Goal: Check status: Check status

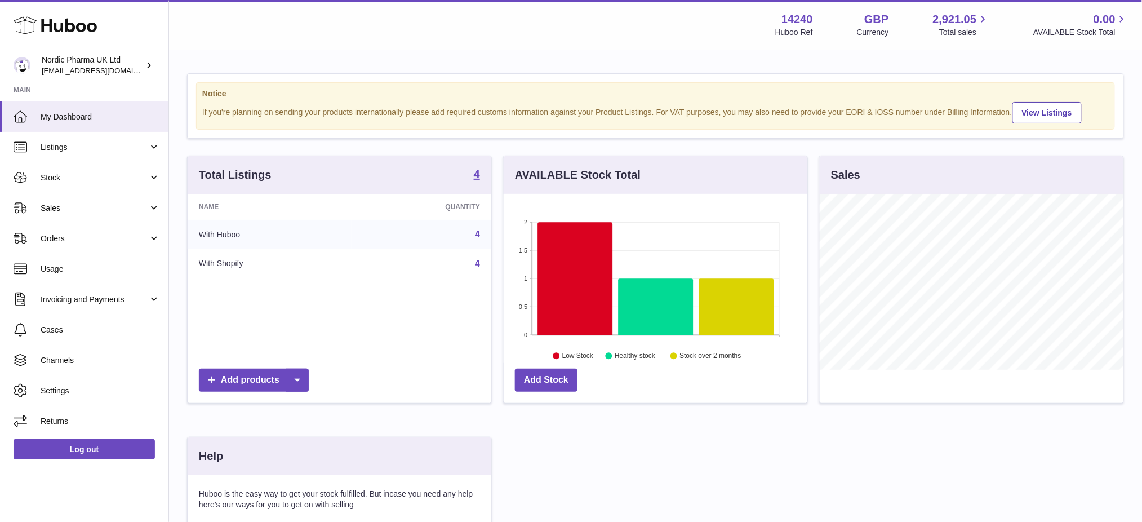
scroll to position [175, 304]
click at [63, 150] on span "Listings" at bounding box center [95, 147] width 108 height 11
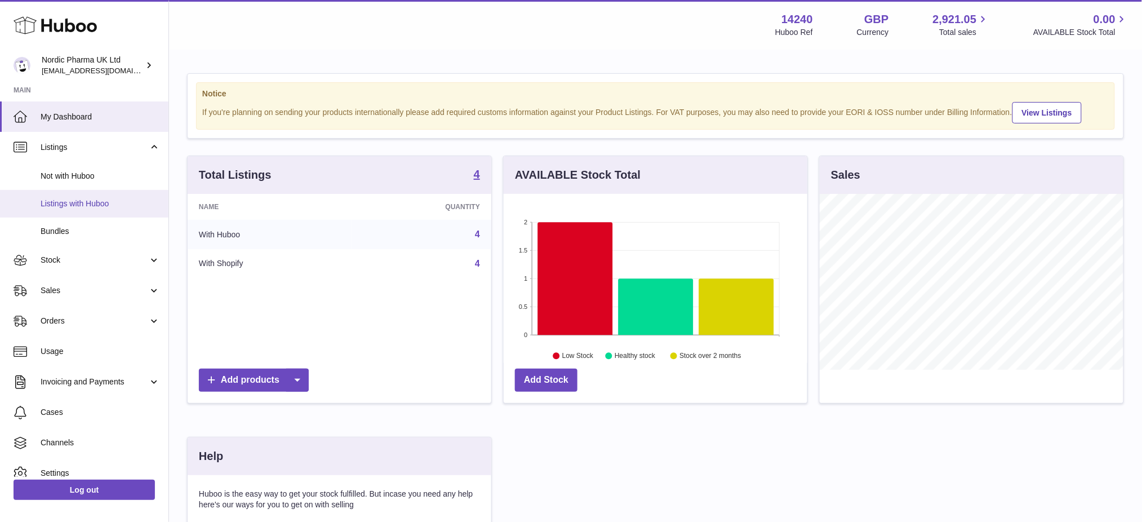
click at [77, 203] on span "Listings with Huboo" at bounding box center [100, 203] width 119 height 11
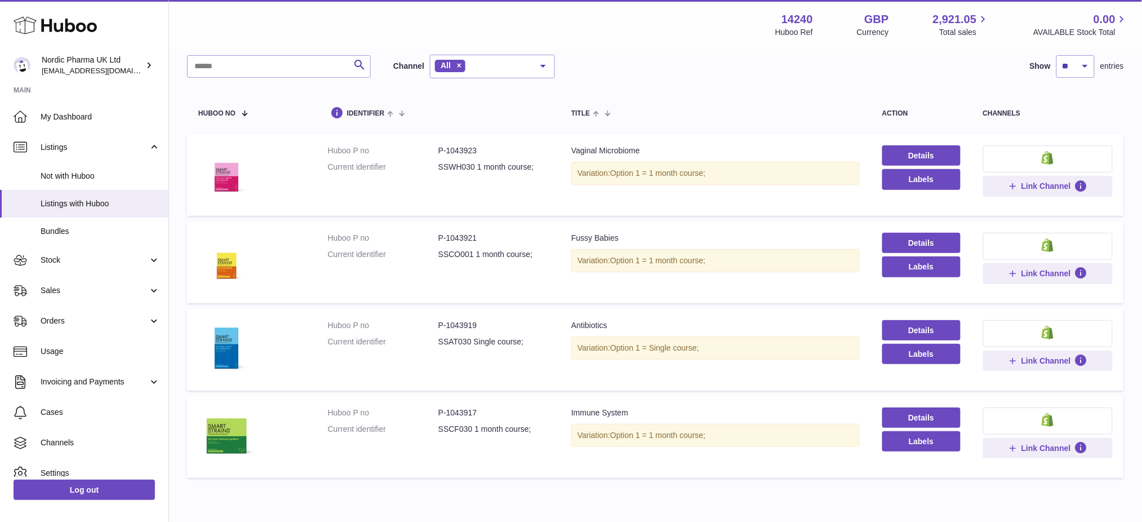
scroll to position [39, 0]
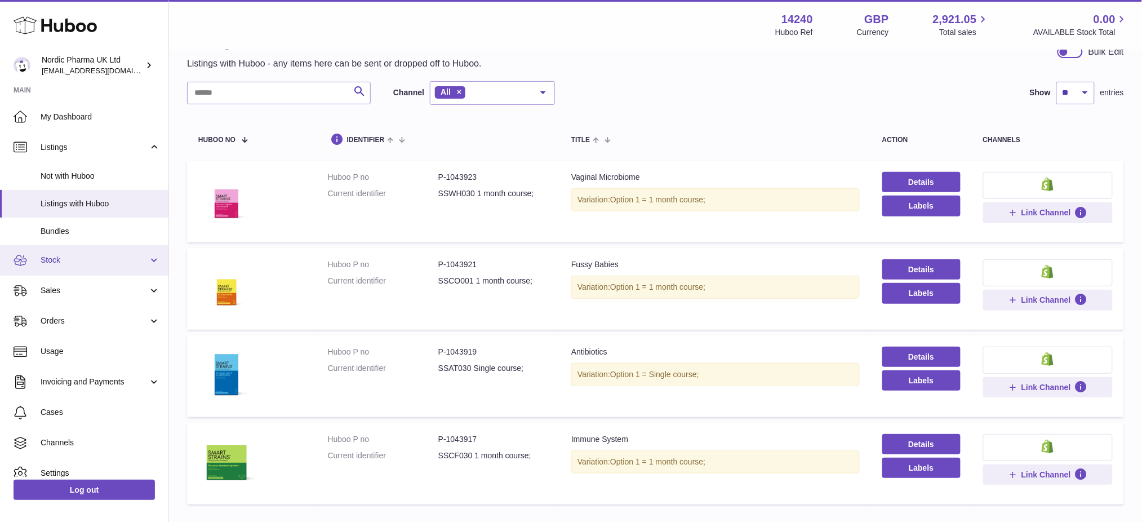
click at [62, 261] on span "Stock" at bounding box center [95, 260] width 108 height 11
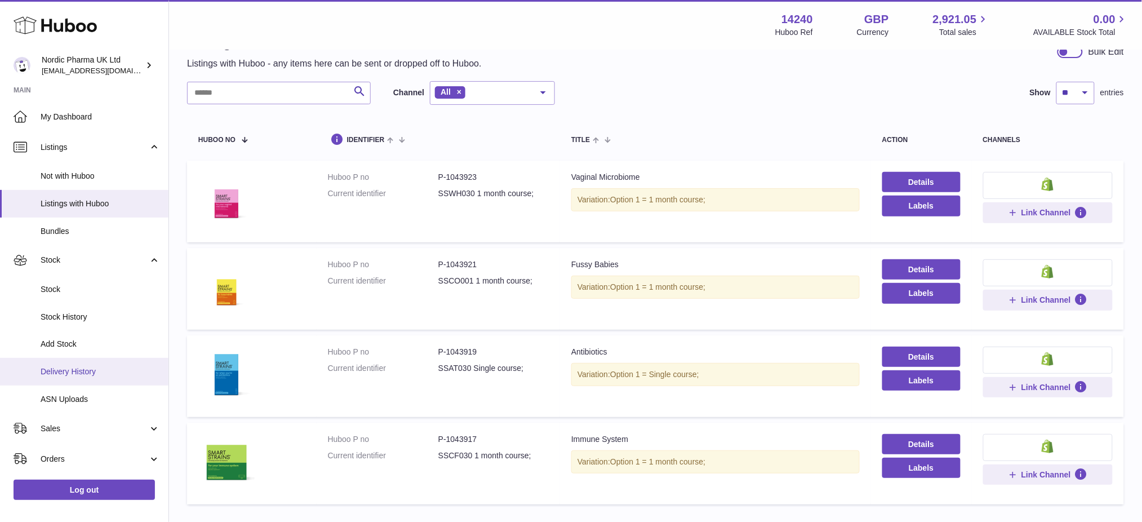
click at [79, 367] on span "Delivery History" at bounding box center [100, 371] width 119 height 11
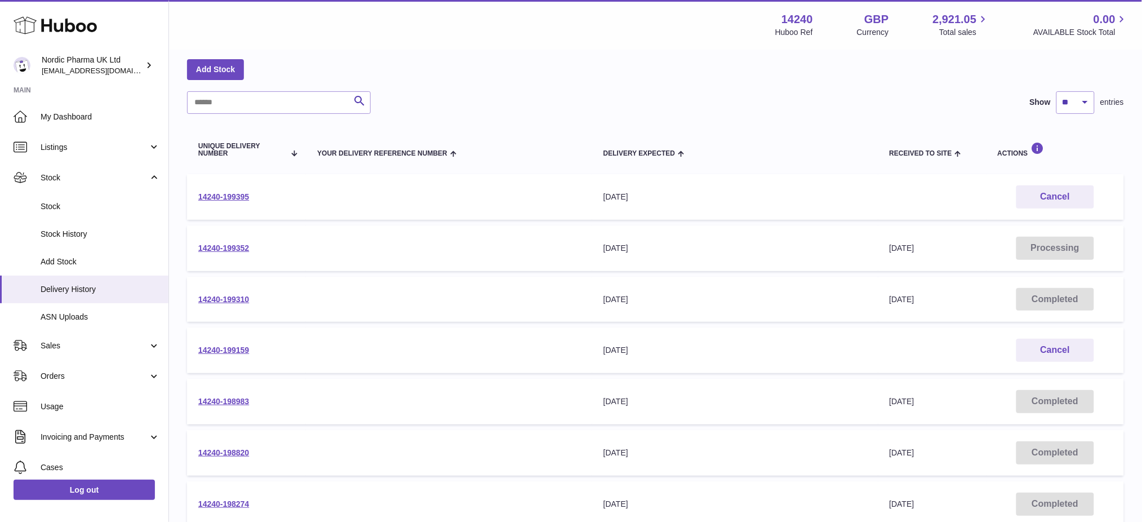
scroll to position [75, 0]
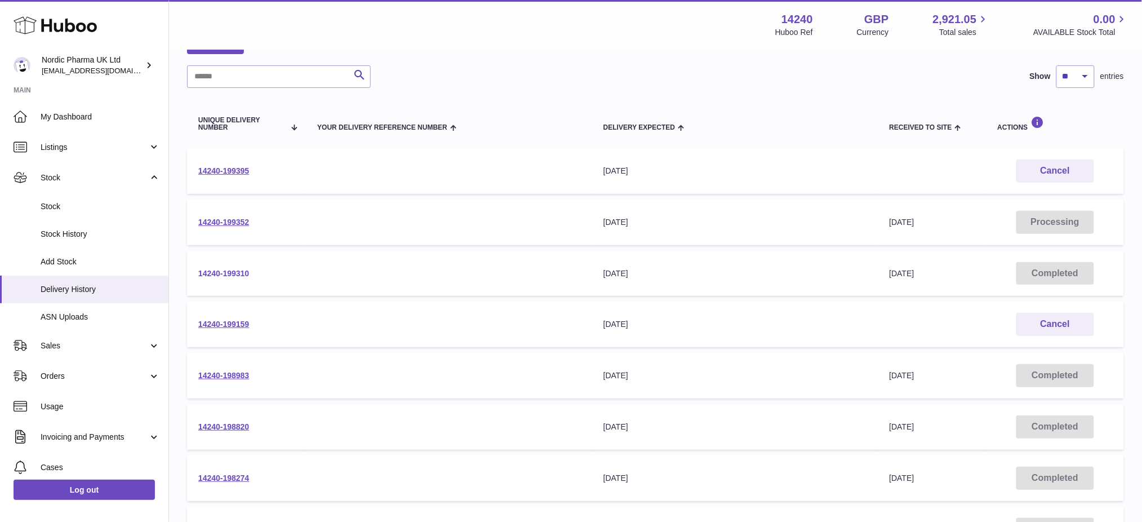
drag, startPoint x: 244, startPoint y: 316, endPoint x: 245, endPoint y: 275, distance: 40.6
click at [242, 312] on td "14240-199159" at bounding box center [246, 324] width 119 height 46
